Goal: Transaction & Acquisition: Purchase product/service

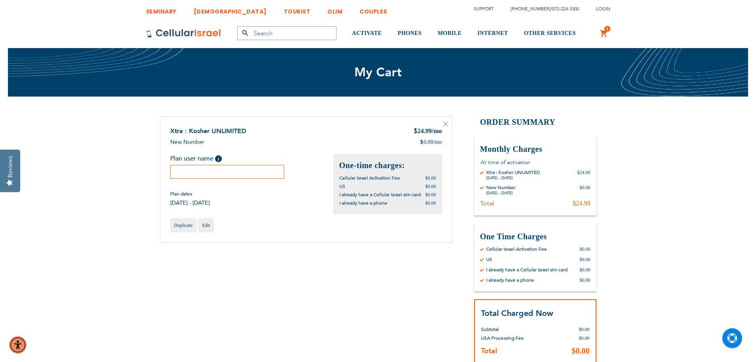
click at [211, 166] on input "text" at bounding box center [227, 172] width 114 height 14
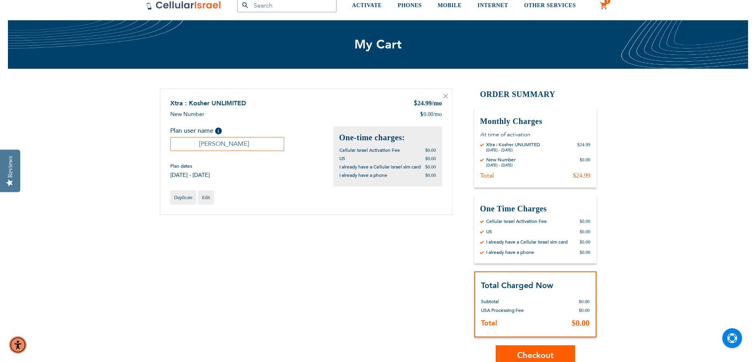
scroll to position [40, 0]
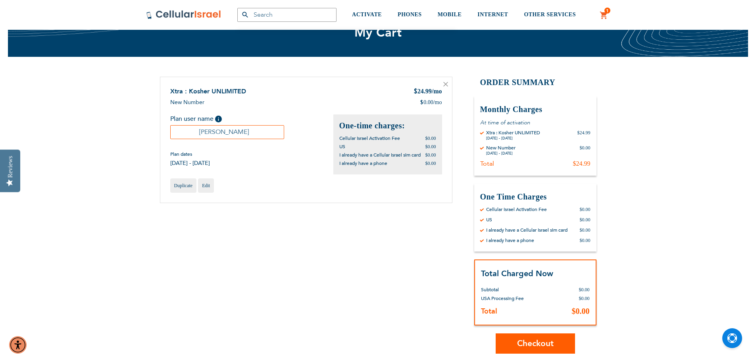
type input "[PERSON_NAME]"
click at [525, 341] on span "Checkout" at bounding box center [535, 343] width 37 height 12
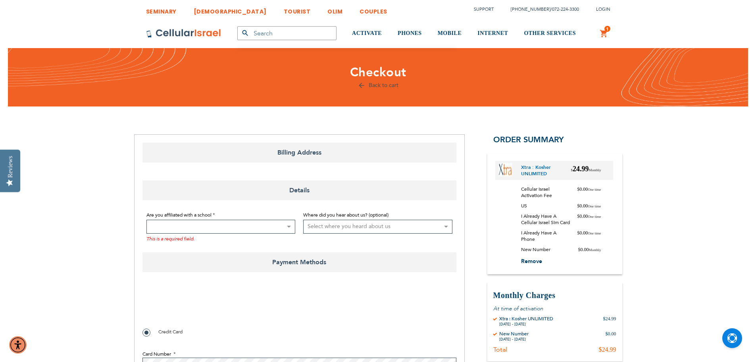
select select "US"
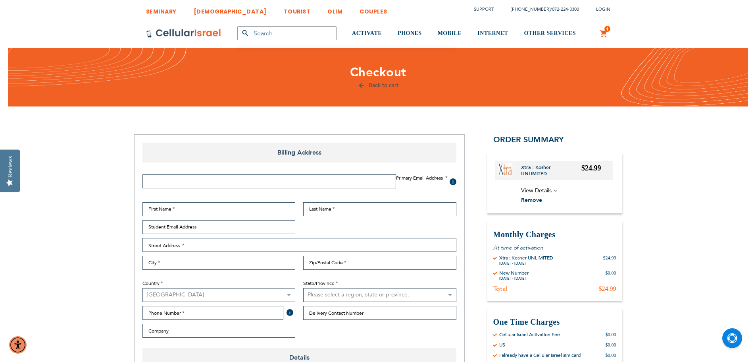
click at [183, 200] on fieldset "Primary Email Address Tooltip We'll send your order confirmation here. Click He…" at bounding box center [300, 188] width 322 height 28
click at [183, 207] on input "First Name" at bounding box center [219, 209] width 153 height 14
type input "Deborah"
type input "Marizan"
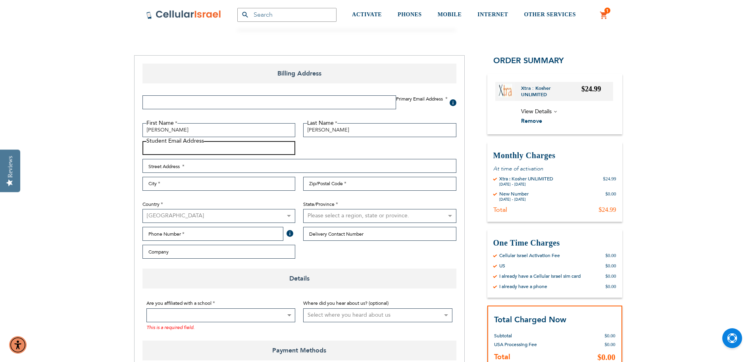
scroll to position [79, 0]
type input "d"
type input "tmarizan21@gmail.com"
type input "6500 Steerforth Court"
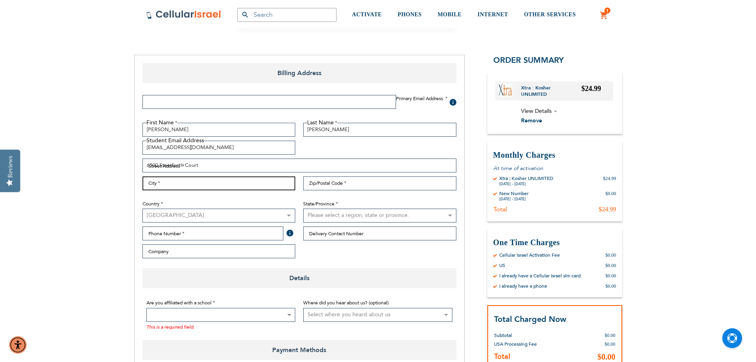
type input "Baltimore"
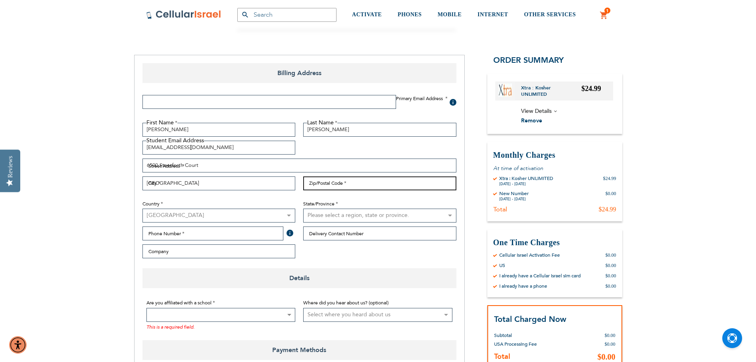
type input "21209"
select select "31"
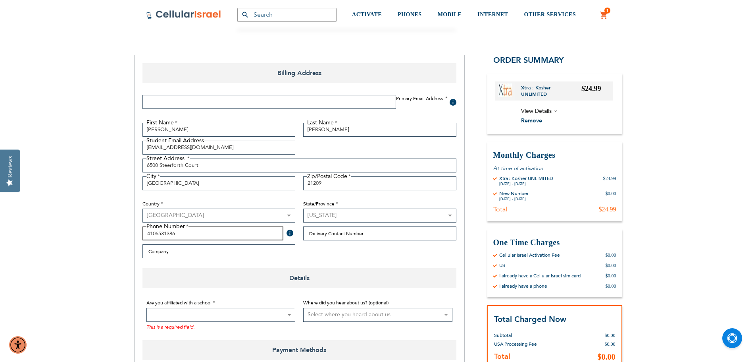
drag, startPoint x: 193, startPoint y: 231, endPoint x: 130, endPoint y: 226, distance: 63.4
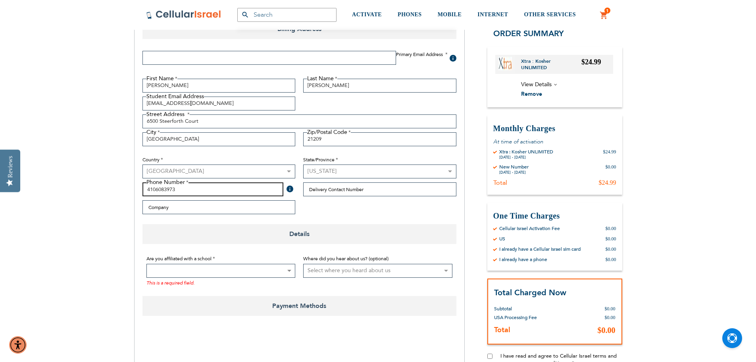
scroll to position [159, 0]
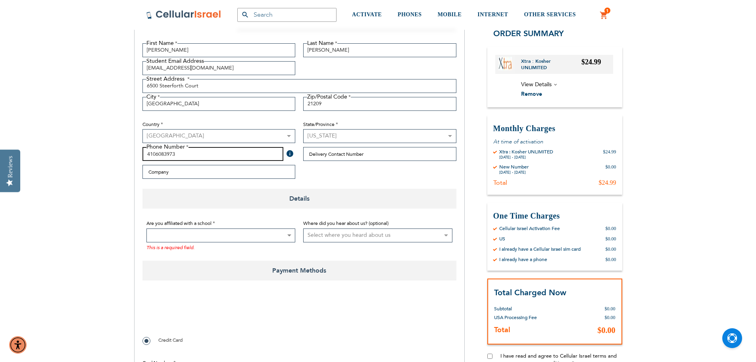
type input "4106083973"
click at [176, 237] on span at bounding box center [221, 235] width 149 height 14
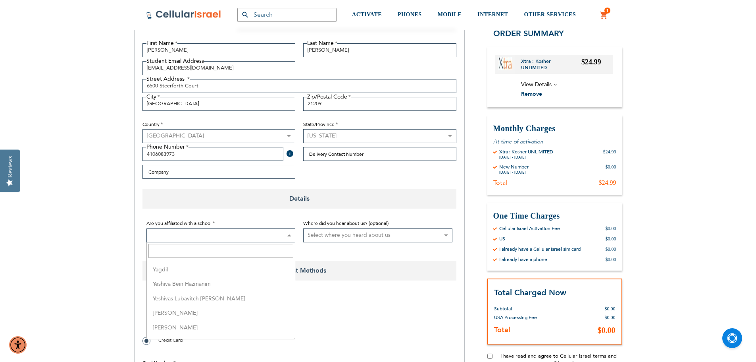
scroll to position [2152, 0]
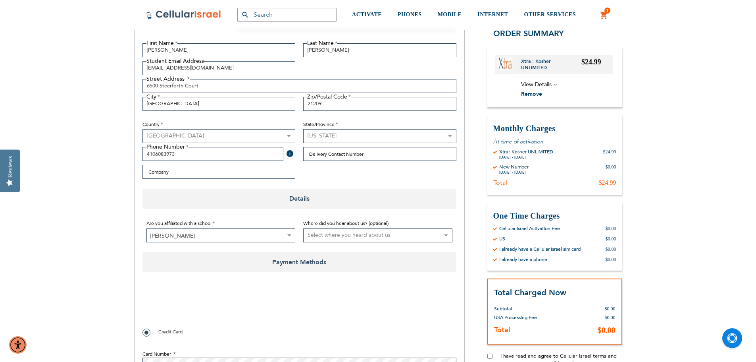
click at [289, 234] on span at bounding box center [289, 235] width 8 height 13
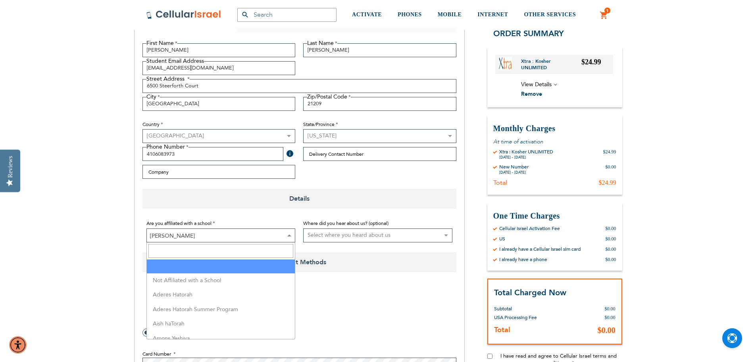
select select "199"
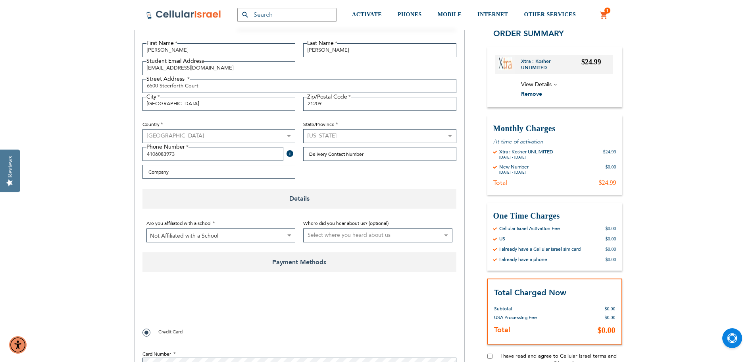
checkbox input "true"
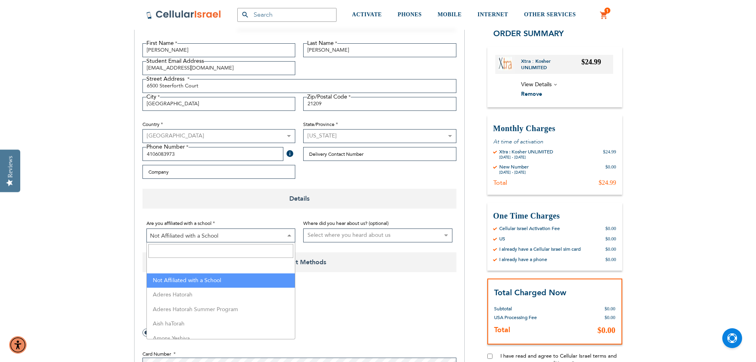
click at [288, 238] on span at bounding box center [289, 235] width 8 height 13
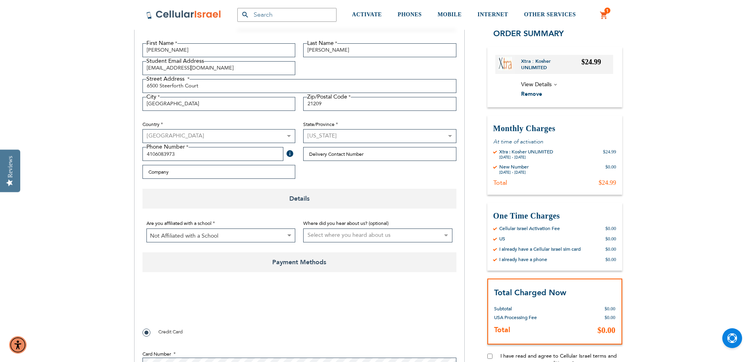
click at [338, 294] on div "03AFcWeA77UlL8QF0vc3wlK-8DpzJYWFMVBsBv5Dueg_s8IFmzeIOyvDw55AKebsHsBBxTKPPwfb-ns…" at bounding box center [300, 305] width 314 height 31
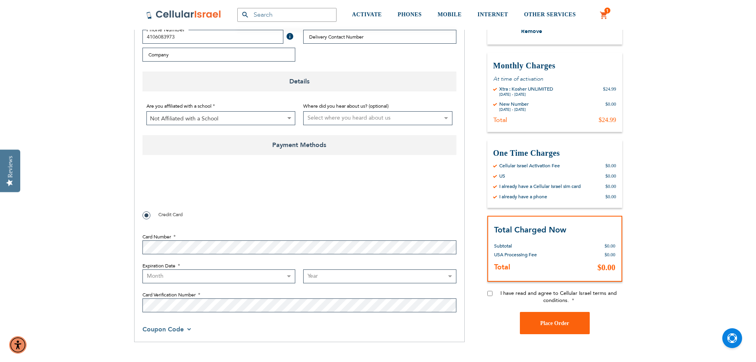
scroll to position [278, 0]
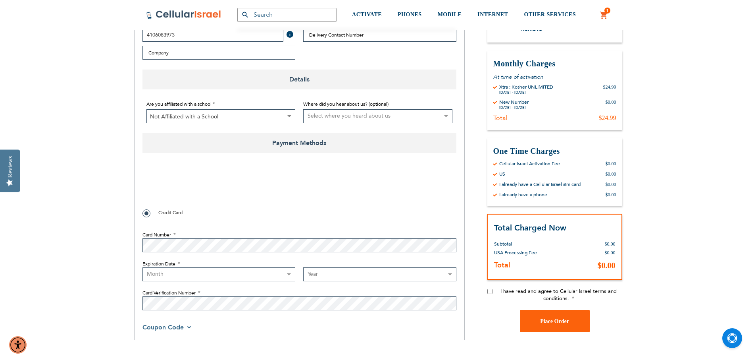
click at [154, 276] on select "Month 01 - January 02 - February 03 - March 04 - April 05 - May 06 - June 07 - …" at bounding box center [219, 274] width 153 height 14
select select "7"
click at [143, 267] on select "Month 01 - January 02 - February 03 - March 04 - April 05 - May 06 - June 07 - …" at bounding box center [219, 274] width 153 height 14
click at [327, 268] on select "Year 2025 2026 2027 2028 2029 2030 2031 2032 2033 2034 2035 2036 2037 2038 2039…" at bounding box center [379, 274] width 153 height 14
select select "2026"
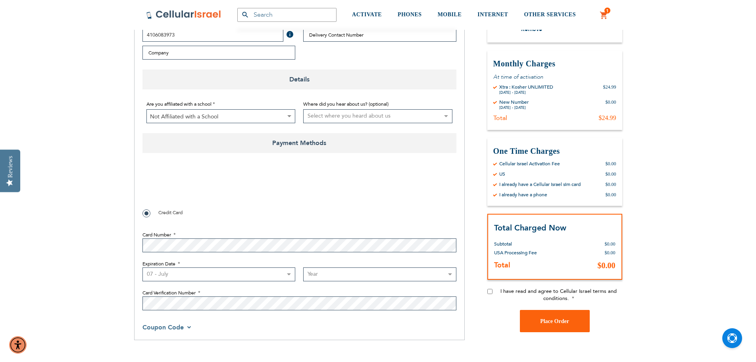
click at [303, 267] on select "Year 2025 2026 2027 2028 2029 2030 2031 2032 2033 2034 2035 2036 2037 2038 2039…" at bounding box center [379, 274] width 153 height 14
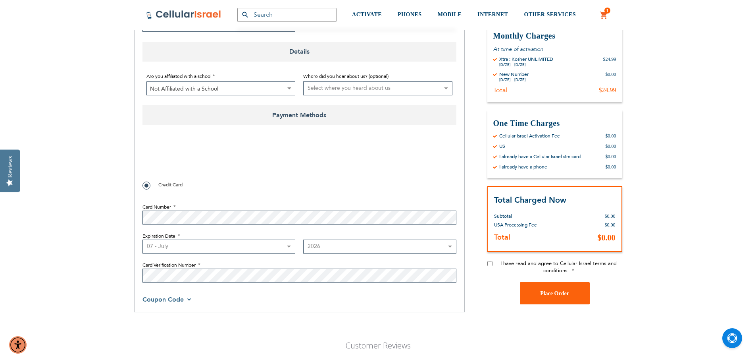
scroll to position [318, 0]
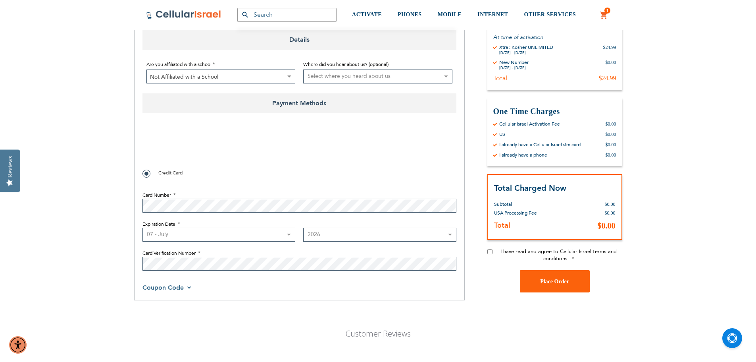
click at [492, 251] on input "I have read and agree to Cellular Israel terms and conditions." at bounding box center [490, 251] width 5 height 5
checkbox input "true"
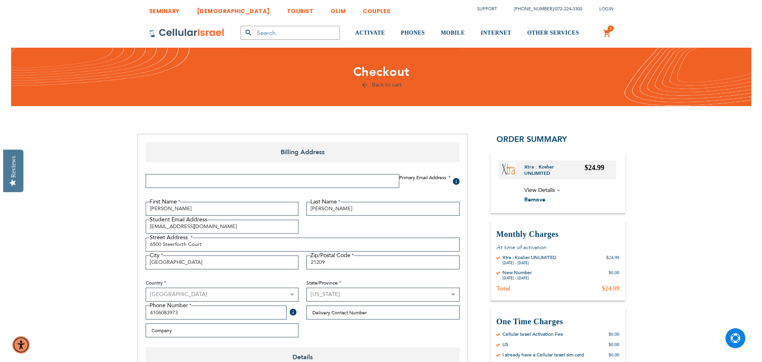
scroll to position [0, 0]
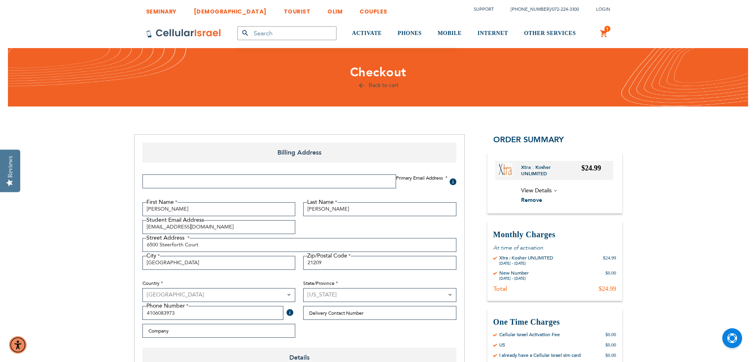
click at [196, 182] on input "Email Address" at bounding box center [270, 181] width 254 height 14
type input "dmarizan@msn.com"
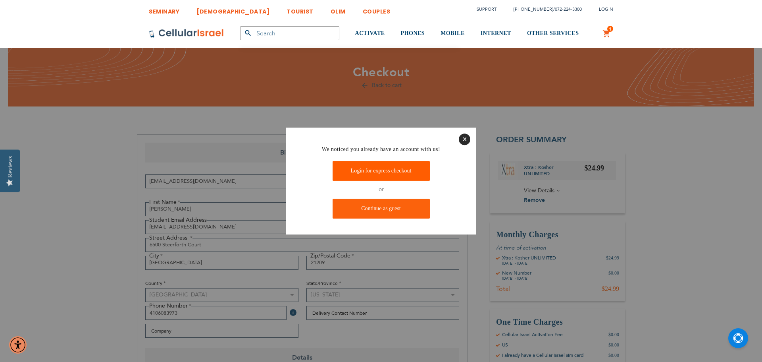
click at [390, 172] on link "Login for express checkout" at bounding box center [381, 171] width 97 height 20
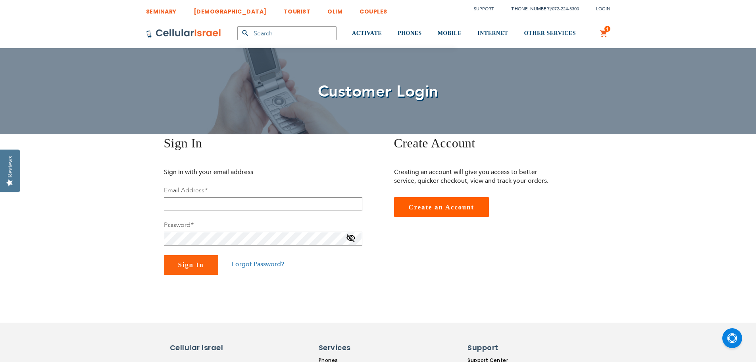
click at [248, 203] on input "email" at bounding box center [263, 204] width 199 height 14
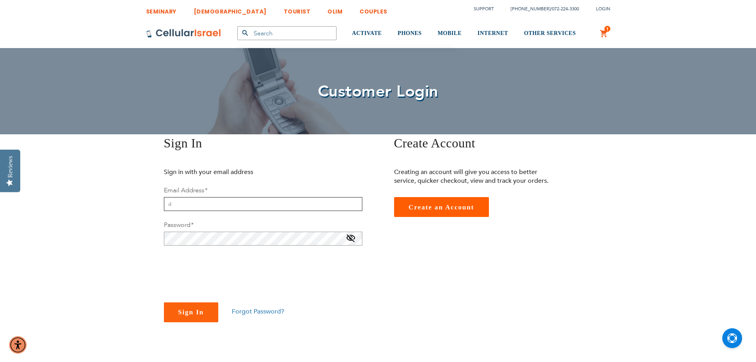
type input "dmarizan@msn.com"
checkbox input "true"
click at [191, 309] on span "Sign In" at bounding box center [191, 312] width 26 height 8
